Goal: Information Seeking & Learning: Learn about a topic

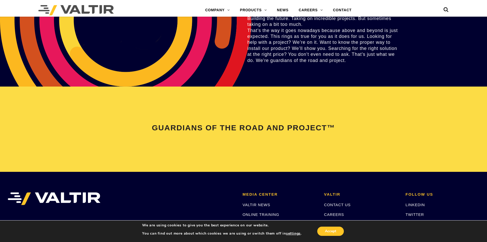
scroll to position [1075, 0]
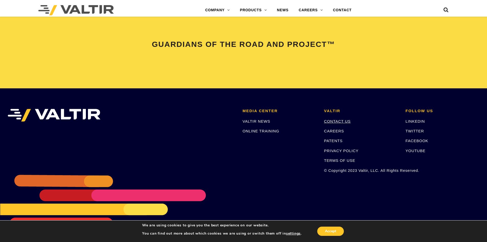
click at [340, 123] on link "CONTACT US" at bounding box center [337, 121] width 27 height 4
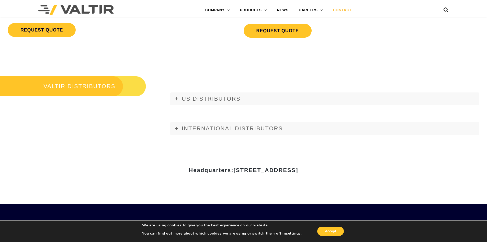
scroll to position [704, 0]
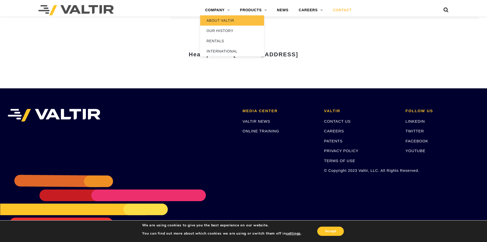
click at [227, 22] on link "ABOUT VALTIR" at bounding box center [232, 20] width 64 height 10
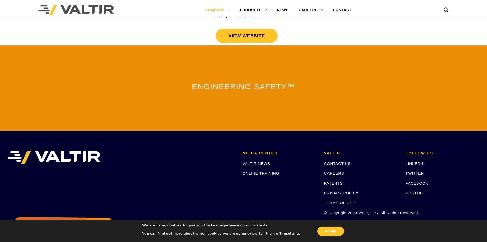
scroll to position [1124, 0]
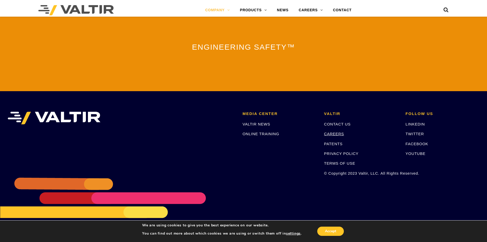
click at [336, 132] on link "CAREERS" at bounding box center [334, 134] width 20 height 4
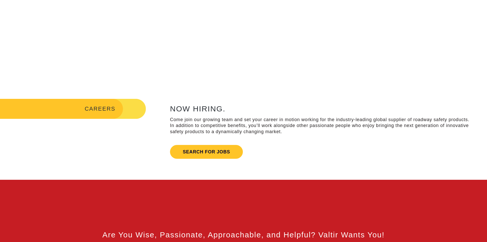
scroll to position [179, 0]
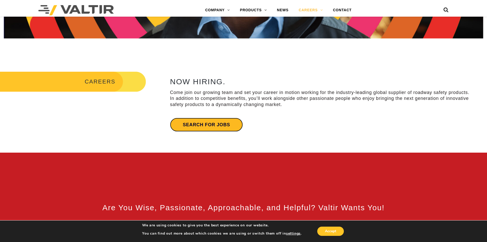
click at [206, 125] on link "Search for jobs" at bounding box center [206, 125] width 73 height 14
click at [280, 8] on link "NEWS" at bounding box center [283, 10] width 22 height 10
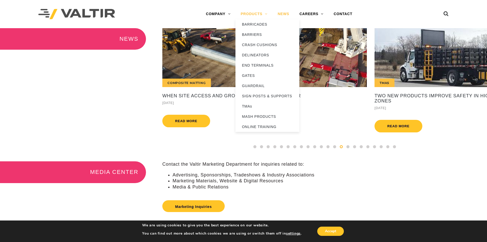
click at [264, 14] on link "PRODUCTS" at bounding box center [254, 14] width 37 height 10
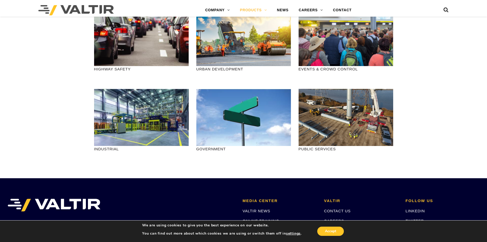
scroll to position [563, 0]
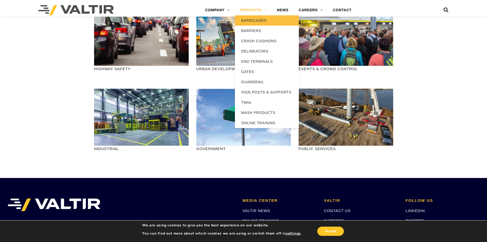
click at [251, 19] on link "BARRICADES" at bounding box center [267, 20] width 64 height 10
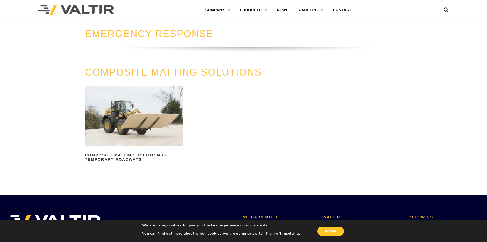
scroll to position [614, 0]
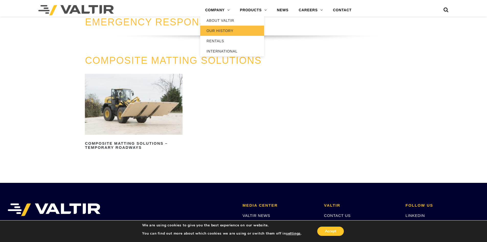
click at [217, 30] on link "OUR HISTORY" at bounding box center [232, 31] width 64 height 10
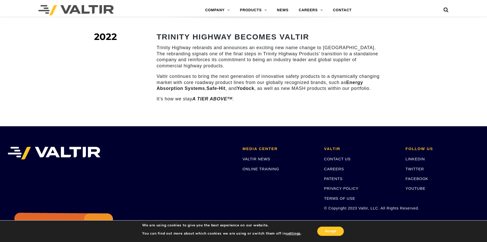
scroll to position [742, 0]
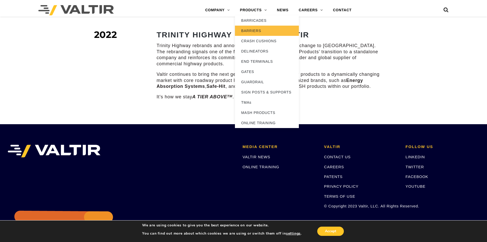
click at [249, 32] on link "BARRIERS" at bounding box center [267, 31] width 64 height 10
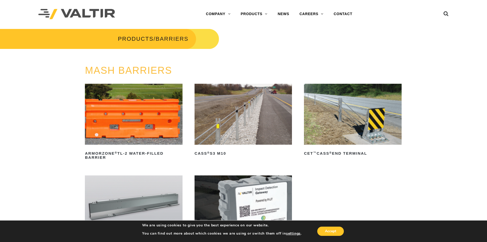
click at [166, 122] on img at bounding box center [133, 114] width 97 height 61
